Goal: Entertainment & Leisure: Consume media (video, audio)

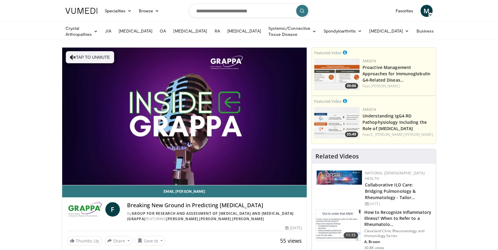
scroll to position [26, 0]
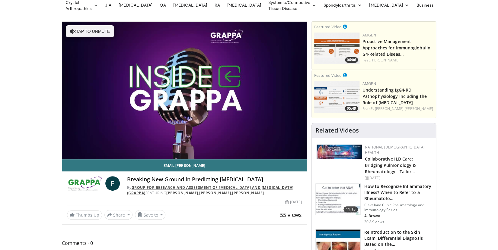
click at [152, 186] on link "Group for Research and Assessment of [MEDICAL_DATA] and [MEDICAL_DATA] (GRAPPA)" at bounding box center [210, 190] width 167 height 11
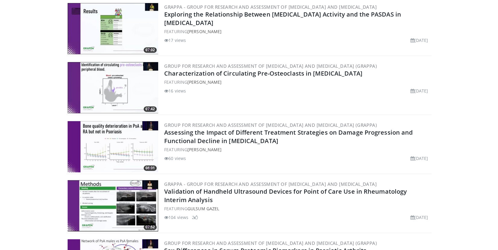
scroll to position [1338, 0]
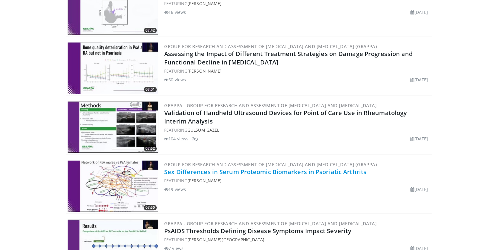
click at [219, 168] on link "Sex Differences in Serum Proteomic Biomarkers in Psoriatic Arthrits" at bounding box center [265, 172] width 202 height 8
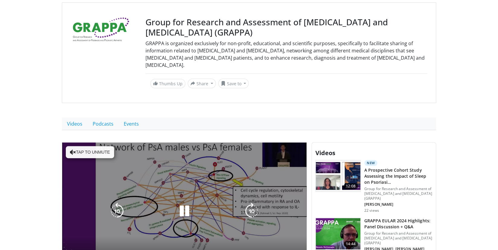
scroll to position [78, 0]
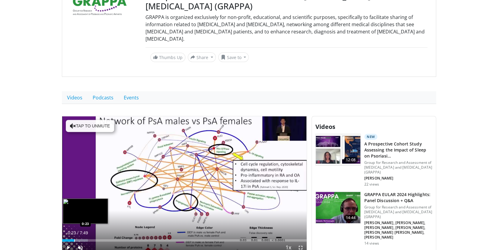
click at [74, 236] on div "Loaded : 10.55% 0:23 0:23" at bounding box center [184, 239] width 244 height 6
click at [84, 240] on div "Progress Bar" at bounding box center [84, 241] width 1 height 2
click at [91, 236] on div "Loaded : 23.24% 0:42 0:55" at bounding box center [184, 239] width 244 height 6
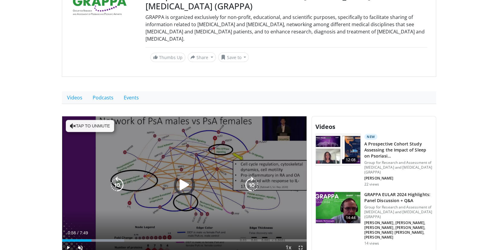
click at [100, 236] on div "Loaded : 25.35% 0:56 0:55" at bounding box center [184, 239] width 244 height 6
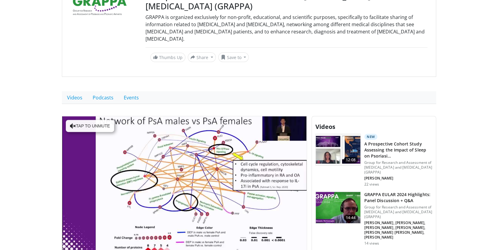
click at [115, 58] on div "Group for Research and Assessment of Psoriasis and Psoriatic Arthritis (GRAPPA)…" at bounding box center [249, 26] width 374 height 101
